Goal: Find specific page/section: Find specific page/section

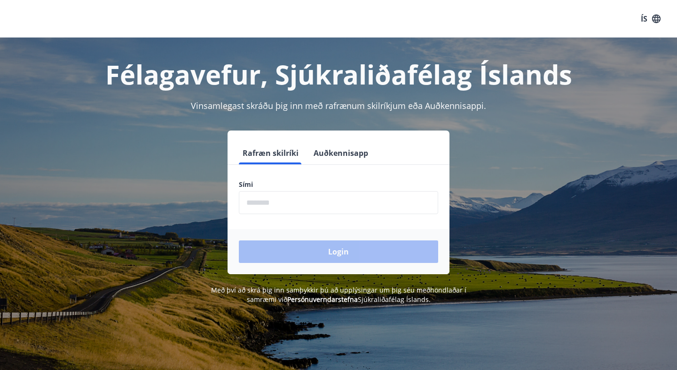
click at [352, 201] on input "phone" at bounding box center [338, 202] width 199 height 23
type input "********"
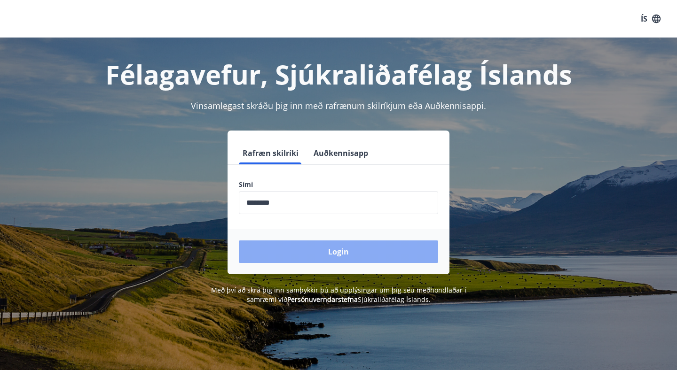
click at [323, 248] on button "Login" at bounding box center [338, 252] width 199 height 23
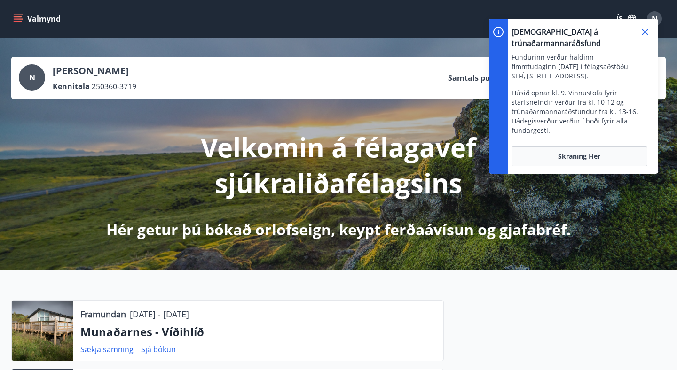
click at [647, 31] on icon at bounding box center [644, 31] width 11 height 11
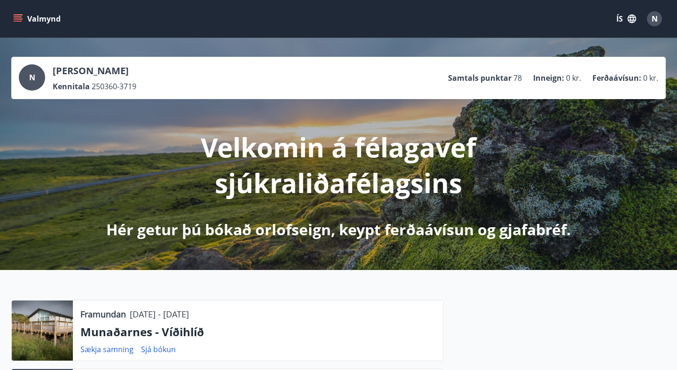
click at [21, 18] on icon "menu" at bounding box center [17, 18] width 9 height 9
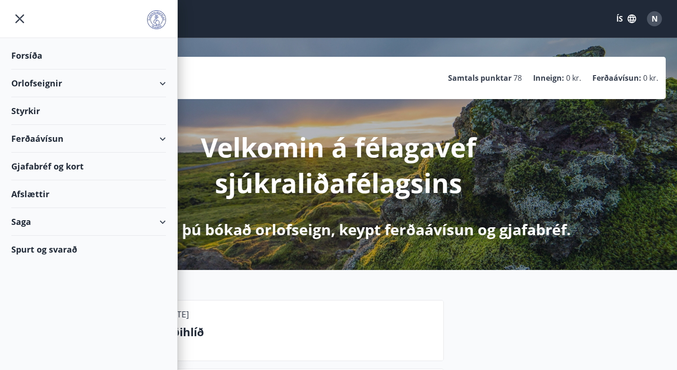
click at [59, 164] on div "Gjafabréf og kort" at bounding box center [88, 167] width 155 height 28
